Goal: Complete application form

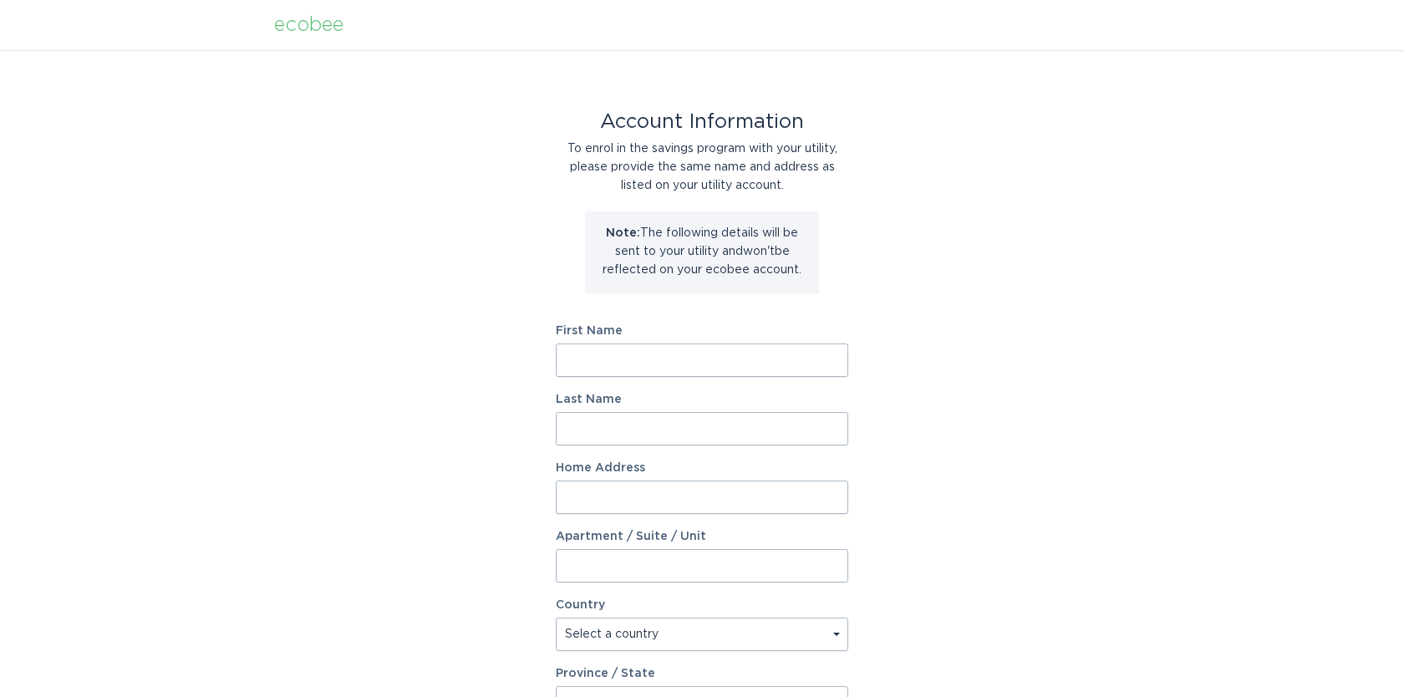
click at [668, 389] on form "First Name Last Name Home Address Apartment / Suite / Unit Country Select a cou…" at bounding box center [702, 616] width 292 height 582
click at [676, 361] on input "First Name" at bounding box center [702, 359] width 292 height 33
type input "[PERSON_NAME]"
type input "ghazi"
type input "897 [PERSON_NAME] DR"
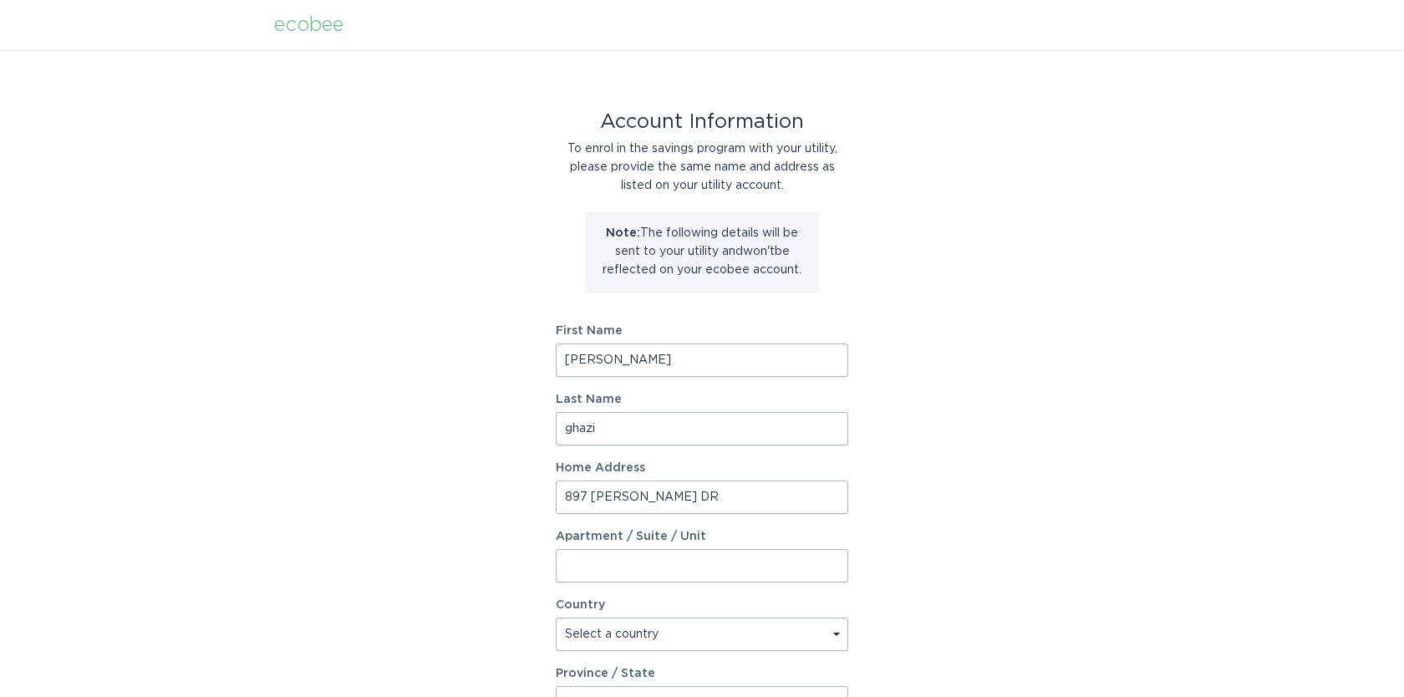
select select "CA"
type input "[PERSON_NAME]"
type input "L9T0C9"
select select "ON"
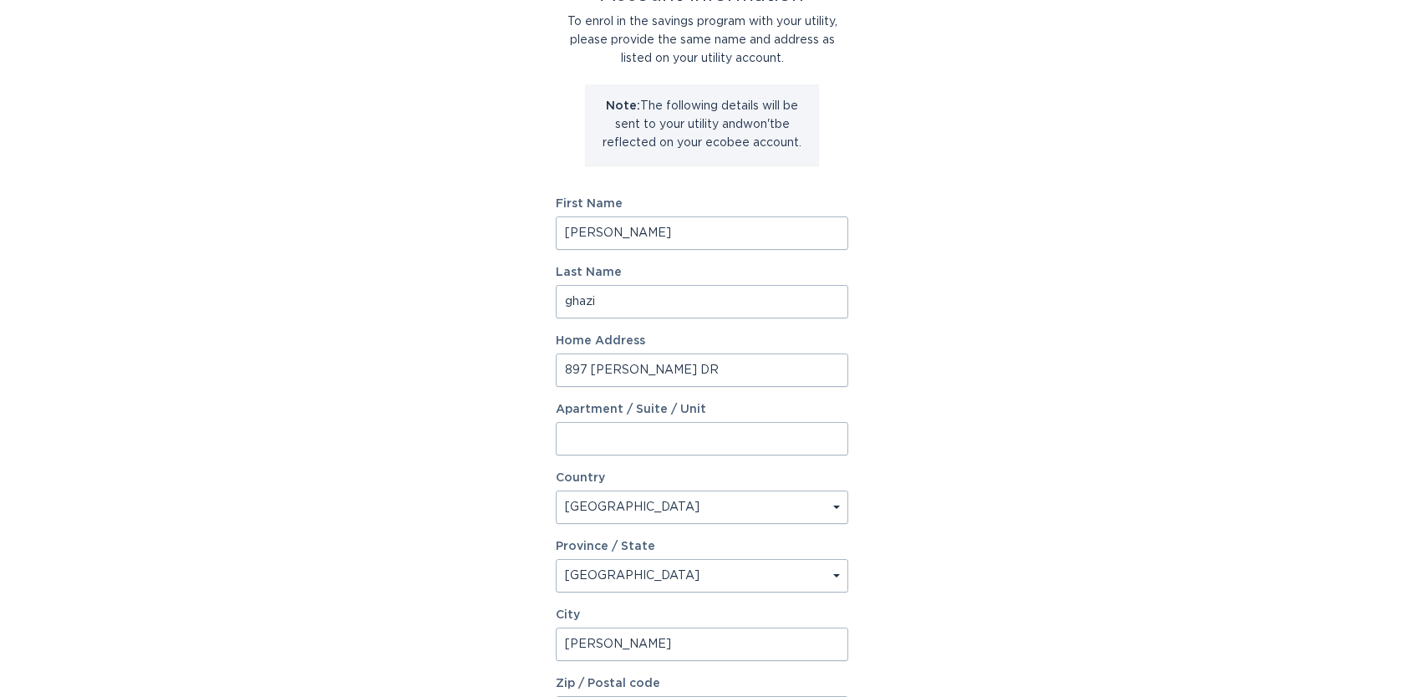
scroll to position [320, 0]
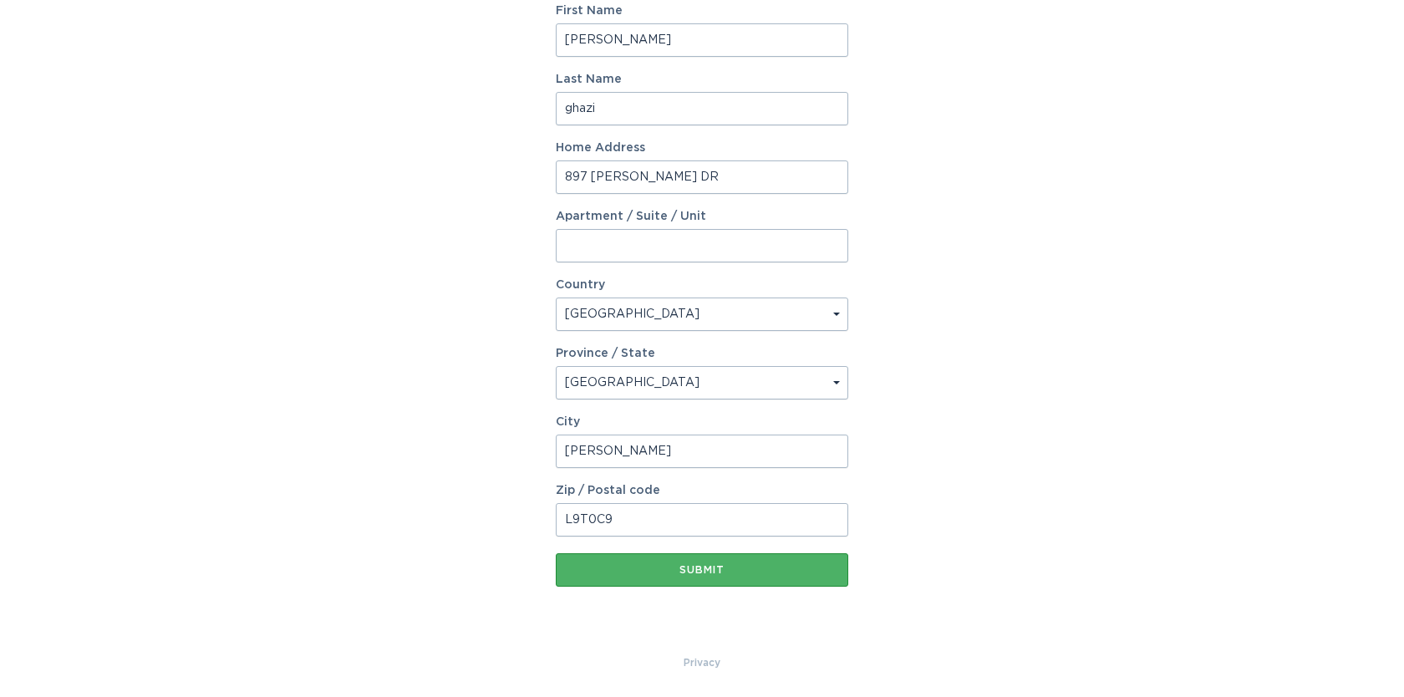
click at [600, 565] on div "Submit" at bounding box center [702, 570] width 276 height 10
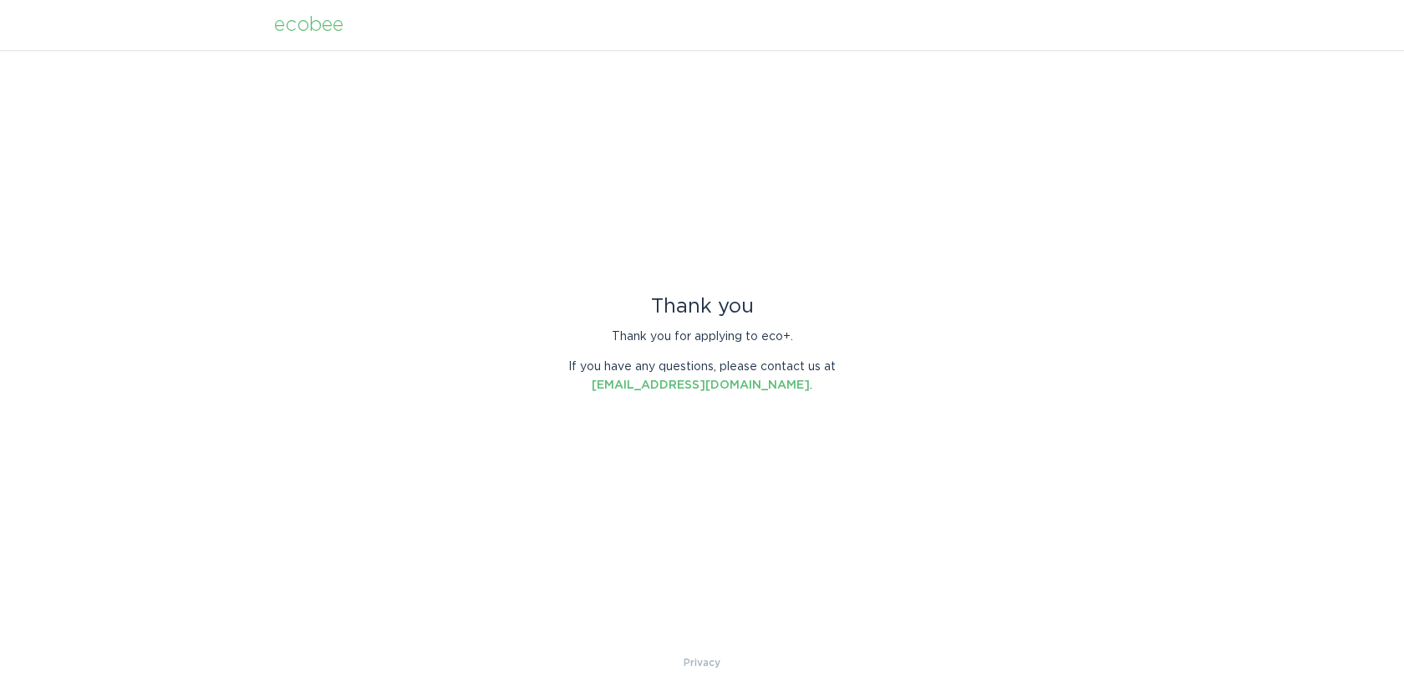
scroll to position [0, 0]
